Goal: Task Accomplishment & Management: Manage account settings

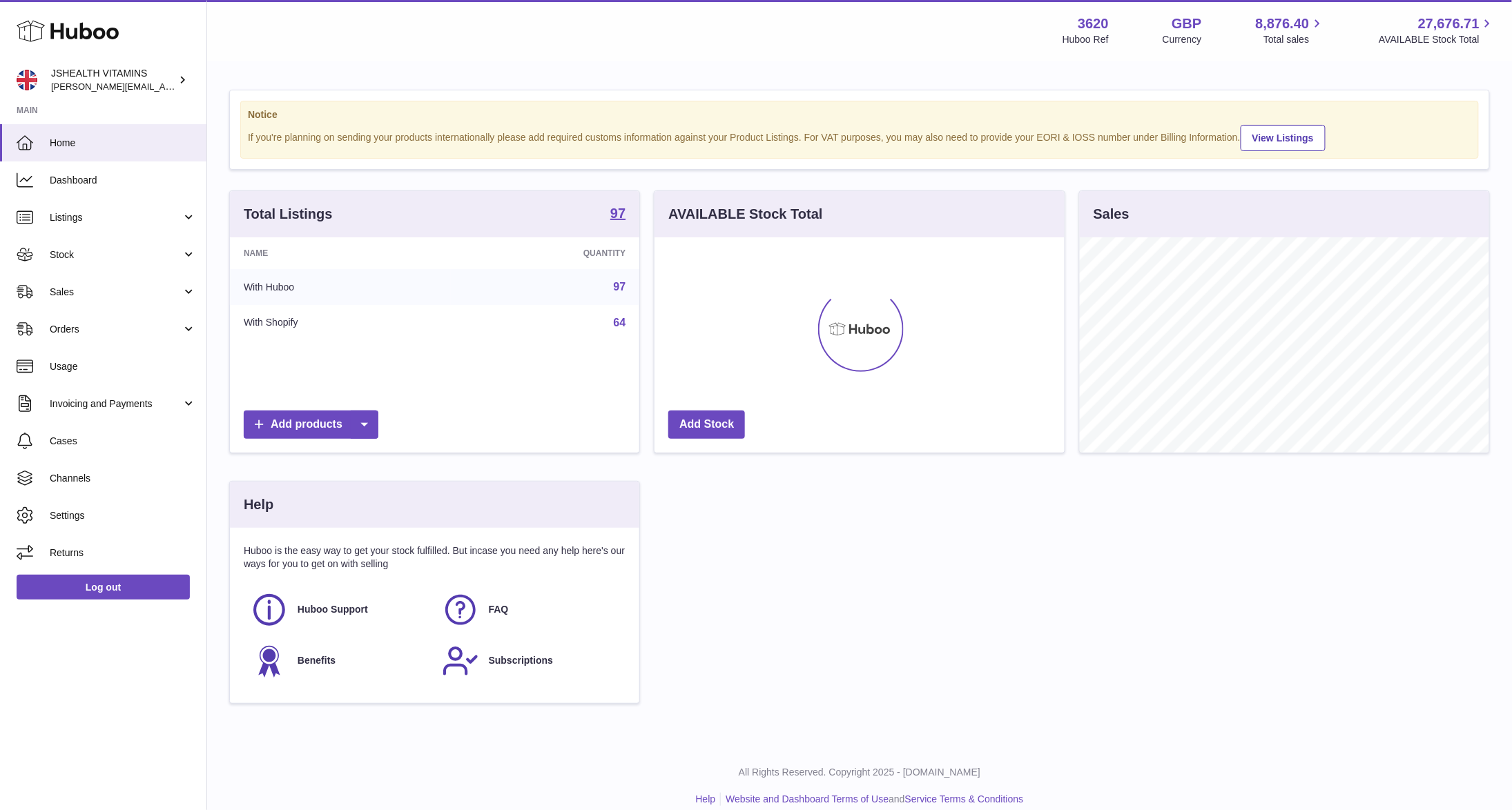
scroll to position [215, 409]
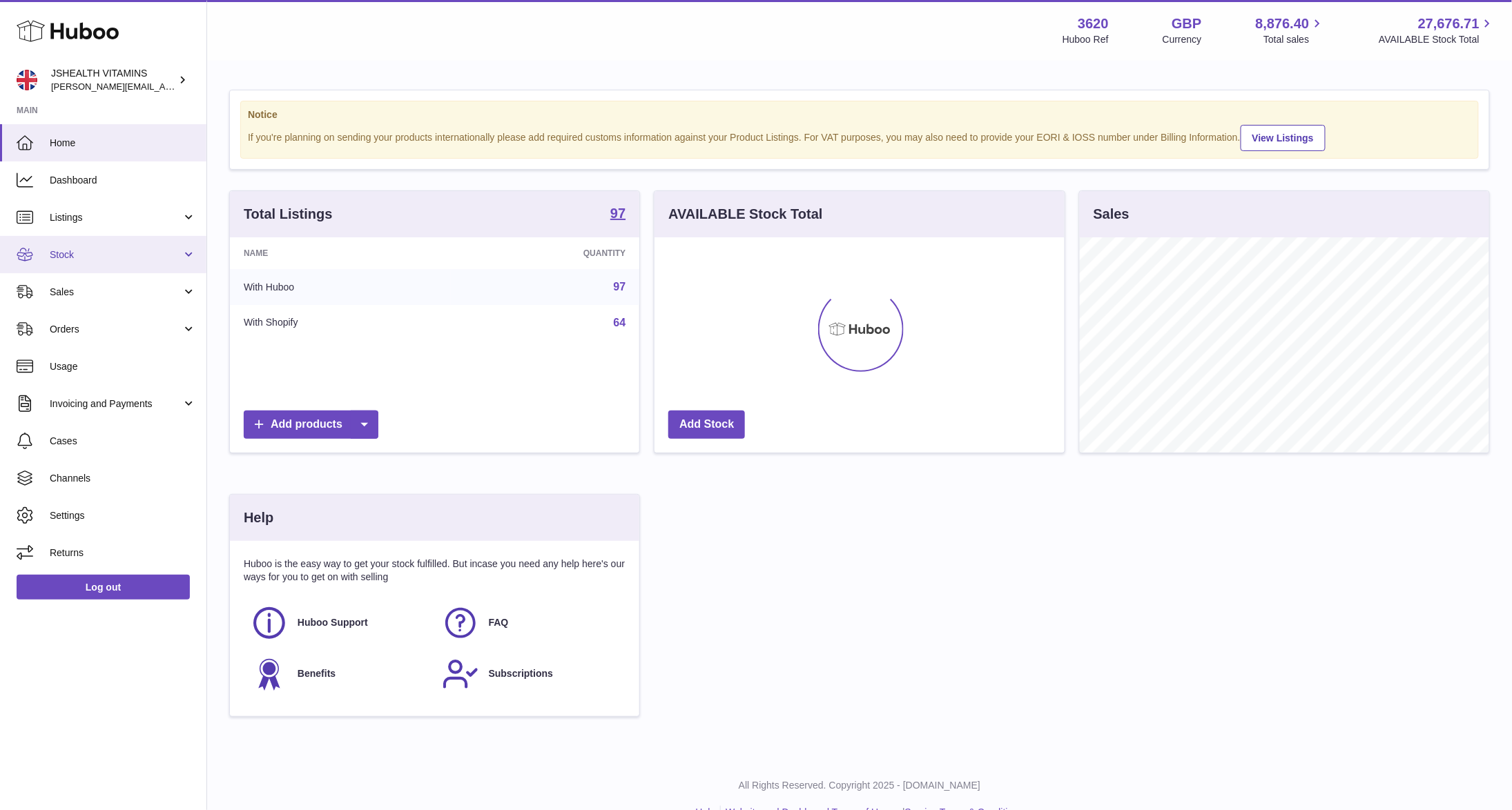
click at [128, 251] on span "Stock" at bounding box center [116, 254] width 132 height 13
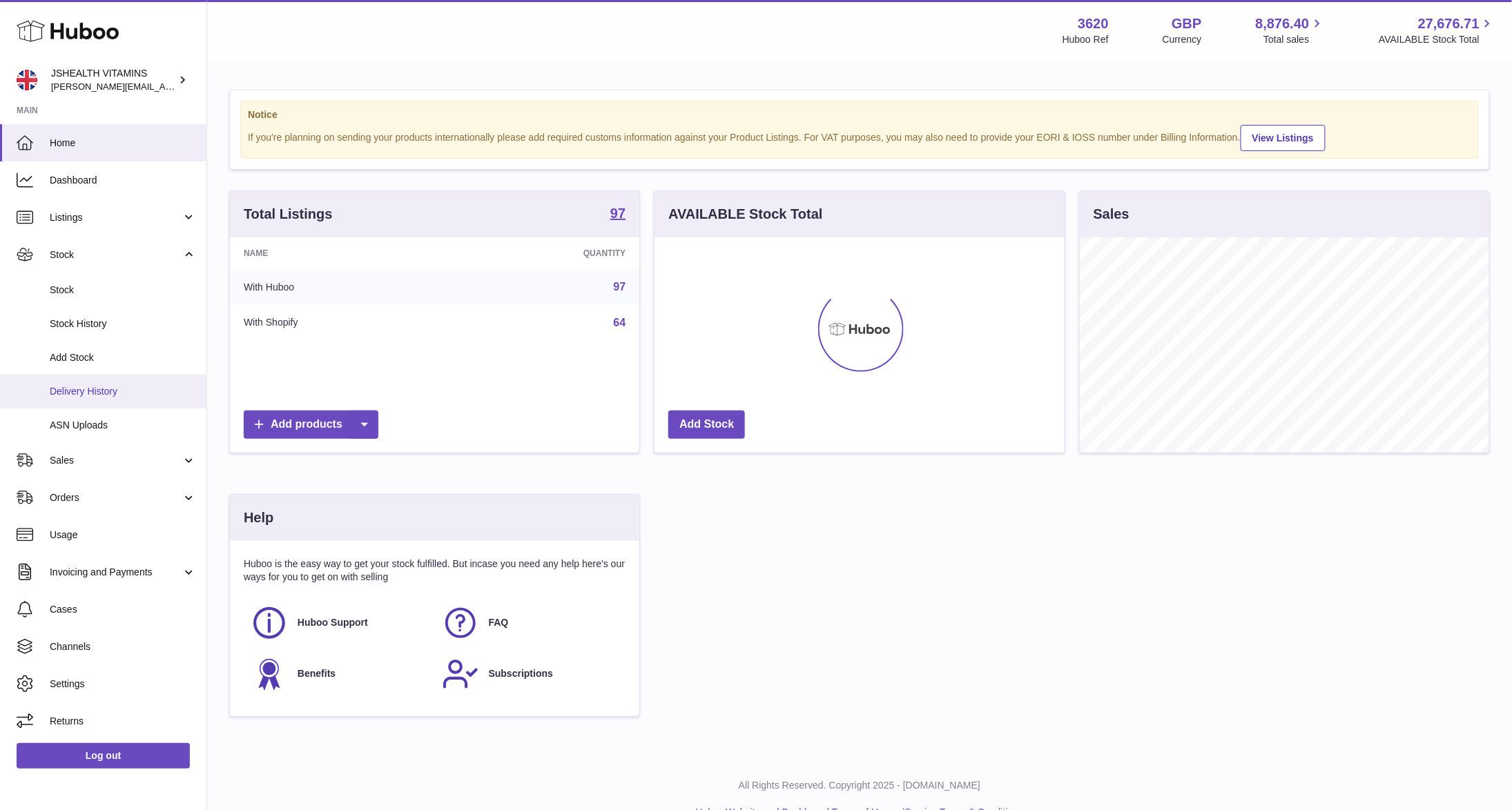
click at [142, 399] on link "Delivery History" at bounding box center [103, 392] width 207 height 34
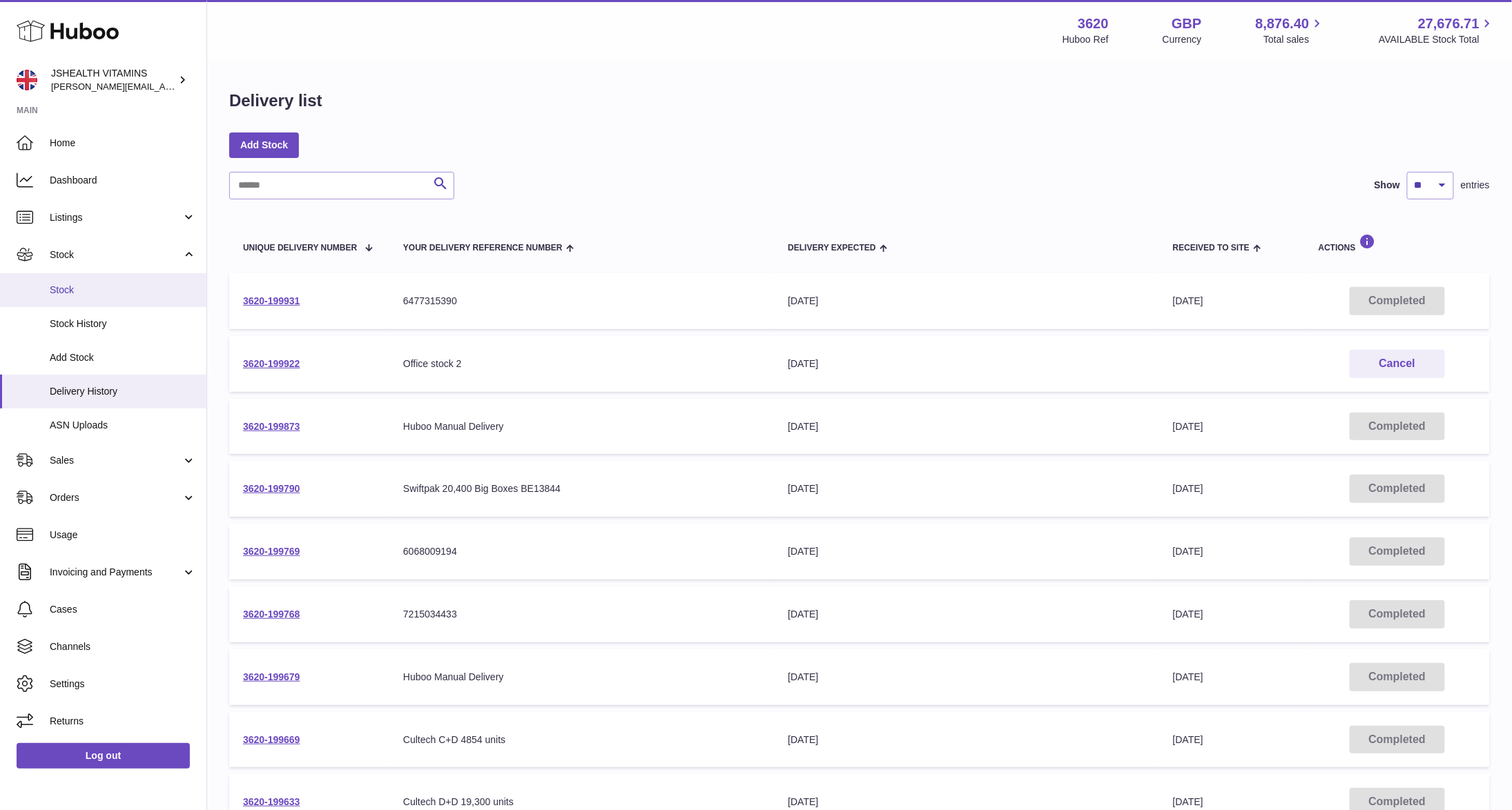
click at [113, 280] on link "Stock" at bounding box center [103, 290] width 207 height 34
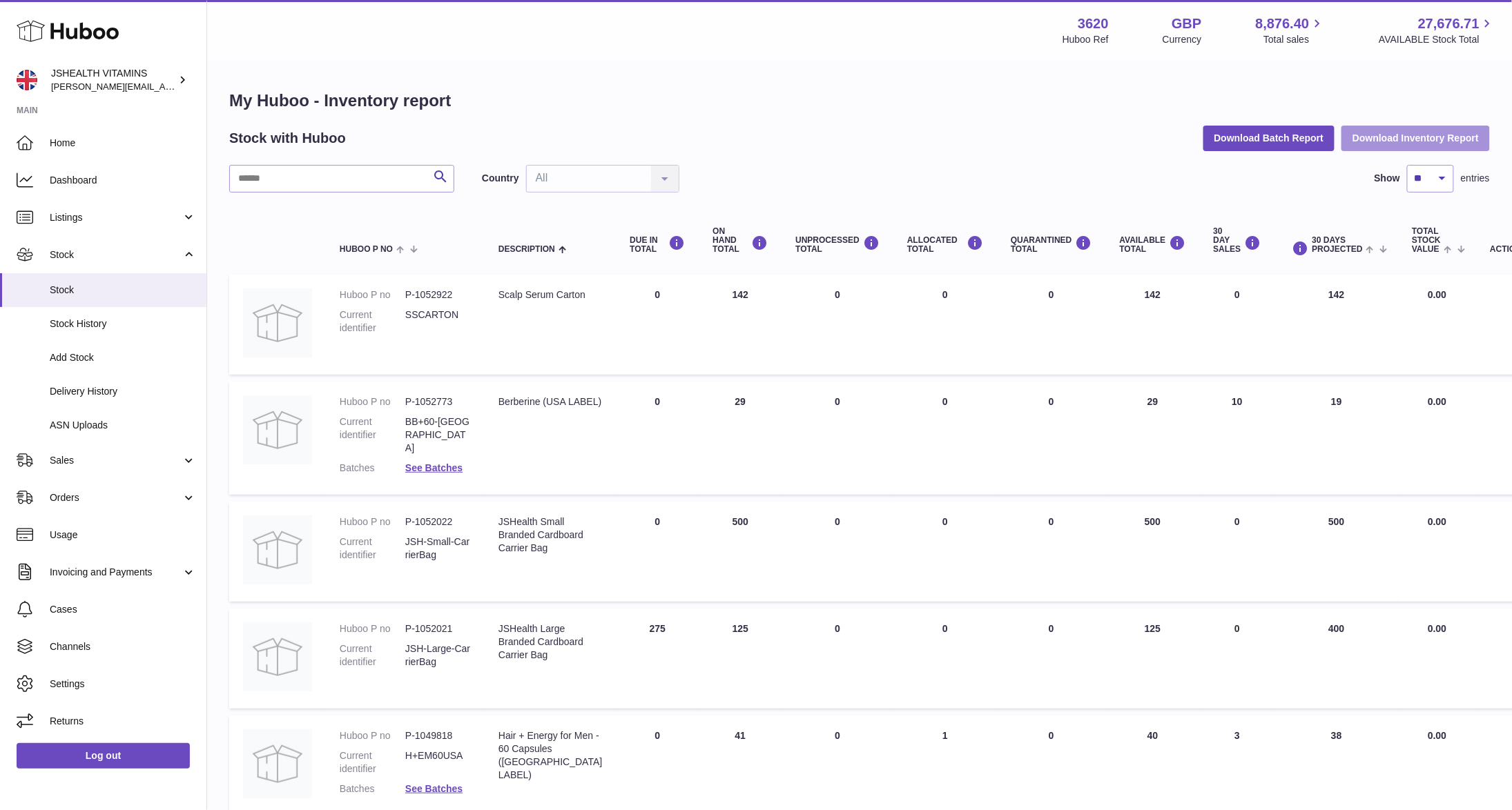
click at [1425, 140] on button "Download Inventory Report" at bounding box center [1415, 138] width 149 height 25
click at [87, 456] on span "Sales" at bounding box center [116, 460] width 132 height 13
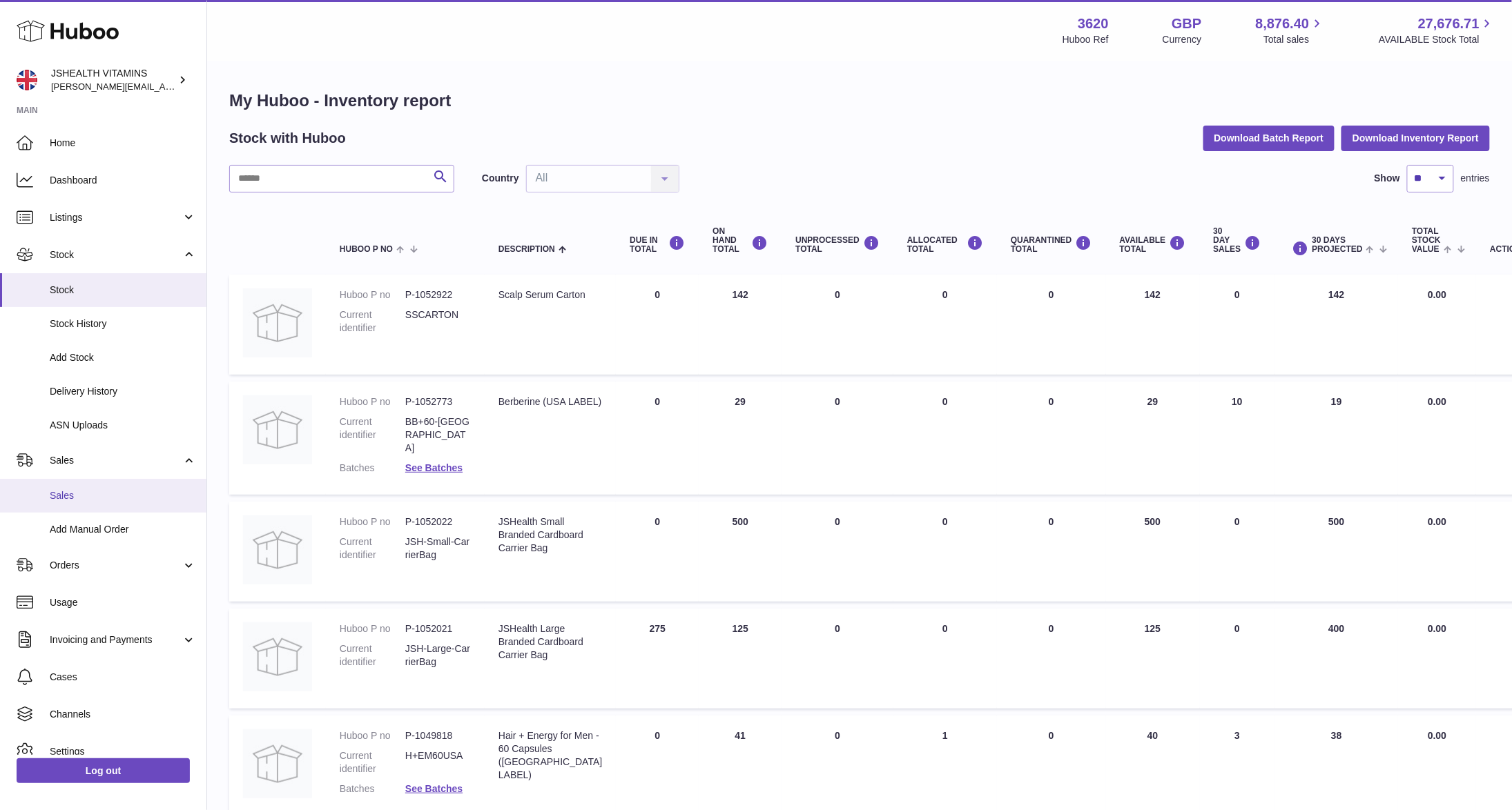
click at [108, 490] on span "Sales" at bounding box center [122, 496] width 147 height 13
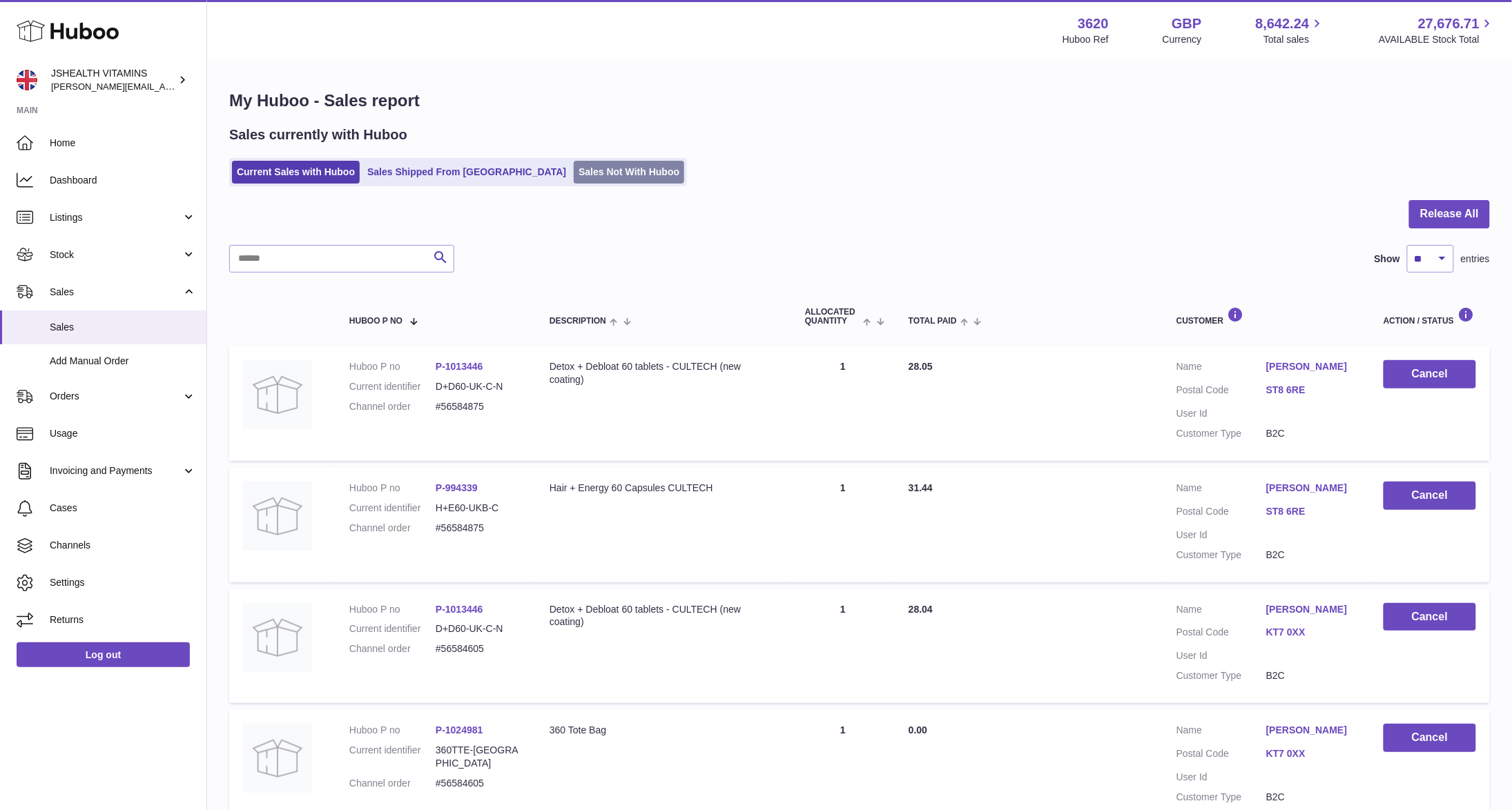
click at [576, 177] on link "Sales Not With Huboo" at bounding box center [629, 172] width 110 height 23
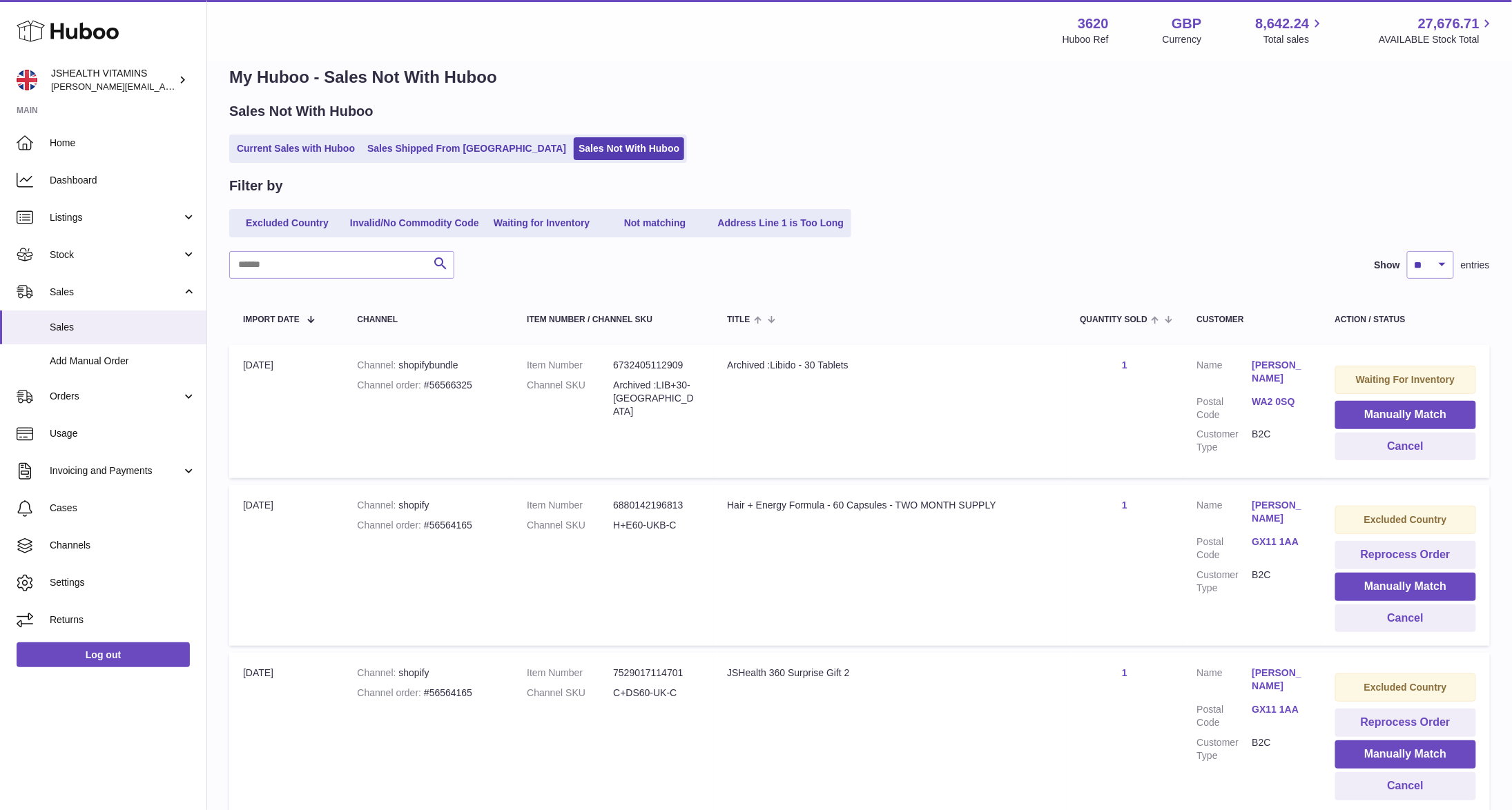
scroll to position [49, 0]
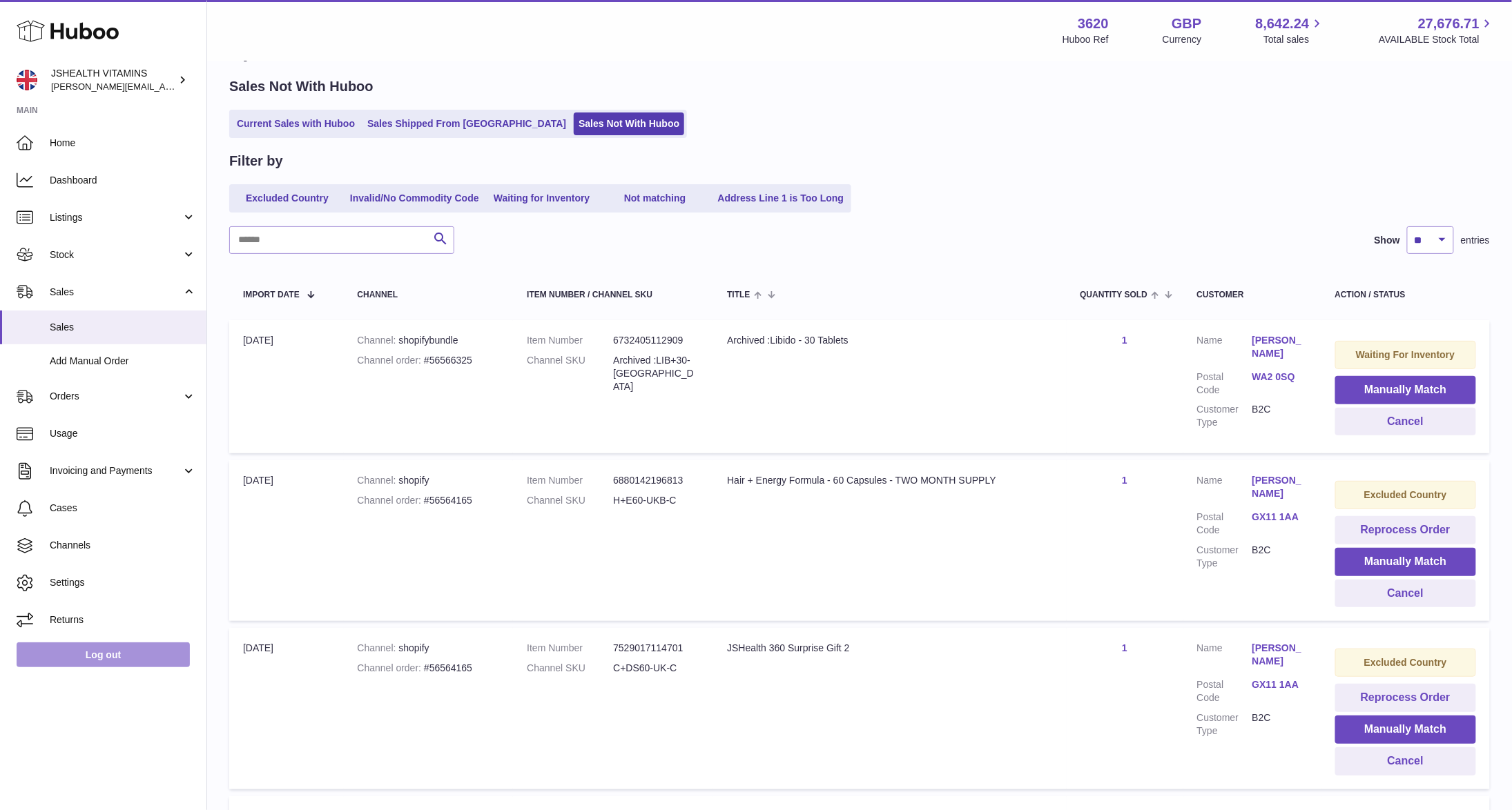
click at [153, 652] on link "Log out" at bounding box center [103, 655] width 174 height 25
